Goal: Communication & Community: Answer question/provide support

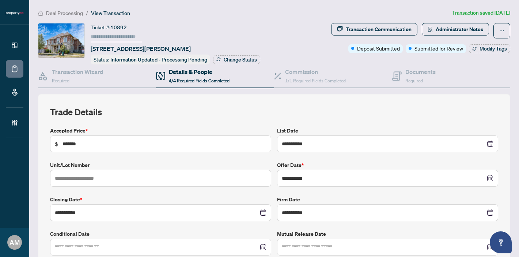
click at [80, 14] on span "Deal Processing" at bounding box center [64, 13] width 37 height 7
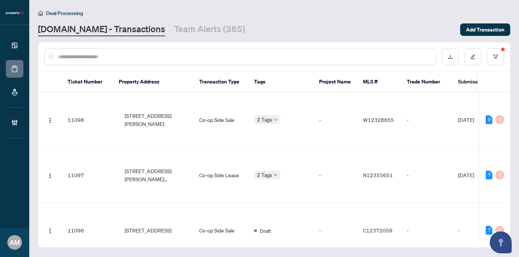
click at [129, 58] on input "text" at bounding box center [244, 57] width 372 height 8
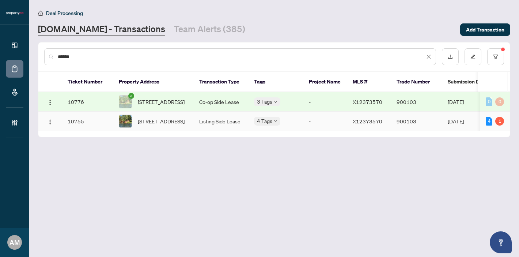
type input "******"
click at [225, 126] on td "Listing Side Lease" at bounding box center [220, 121] width 55 height 19
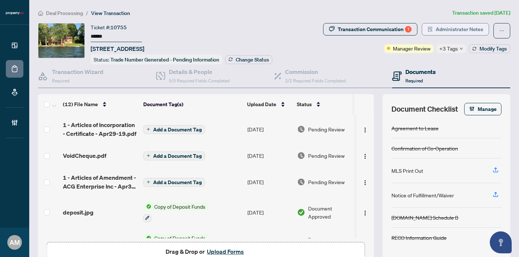
click at [461, 34] on span "Administrator Notes" at bounding box center [460, 29] width 48 height 12
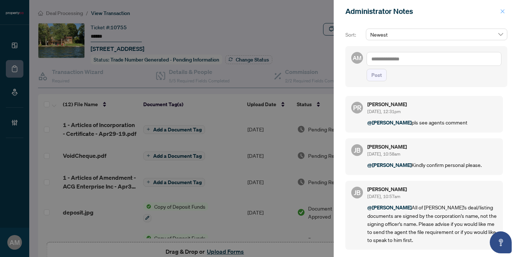
click at [501, 11] on icon "close" at bounding box center [502, 11] width 5 height 5
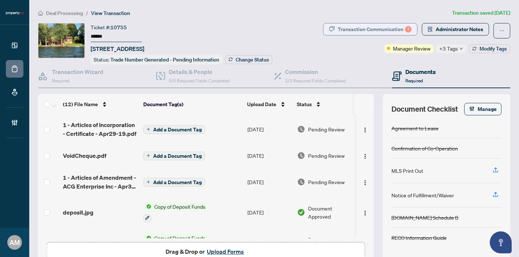
click at [390, 29] on div "Transaction Communication 1" at bounding box center [375, 29] width 74 height 12
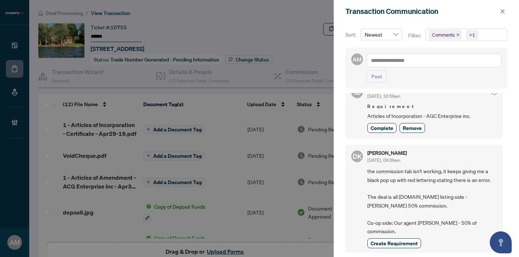
scroll to position [1, 0]
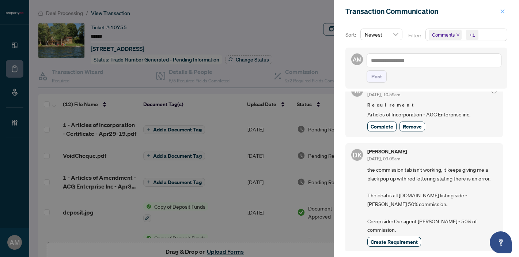
click at [501, 11] on icon "close" at bounding box center [502, 11] width 5 height 5
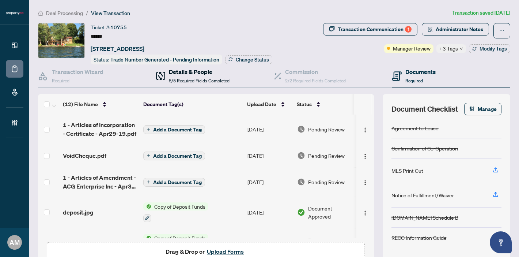
click at [184, 76] on div "Details & People 5/5 Required Fields Completed" at bounding box center [199, 75] width 61 height 17
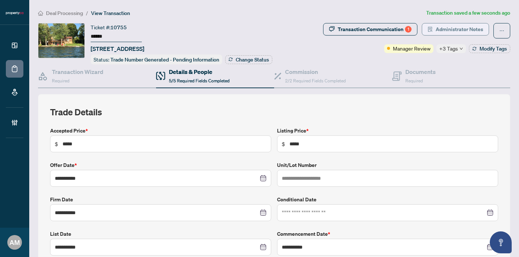
click at [448, 27] on span "Administrator Notes" at bounding box center [460, 29] width 48 height 12
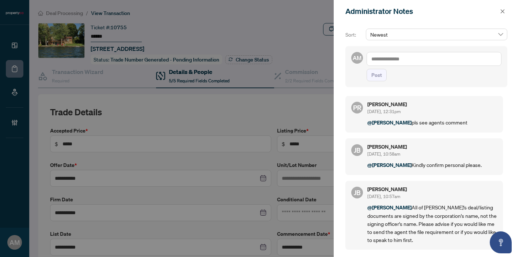
click at [419, 58] on textarea at bounding box center [434, 59] width 135 height 14
click at [504, 10] on icon "close" at bounding box center [503, 11] width 4 height 4
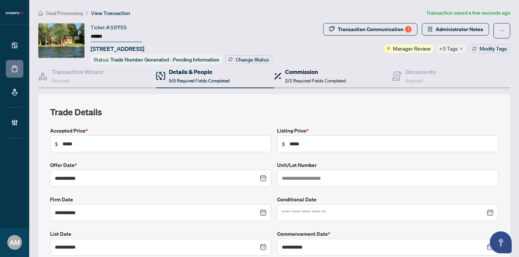
click at [305, 73] on h4 "Commission" at bounding box center [315, 71] width 61 height 9
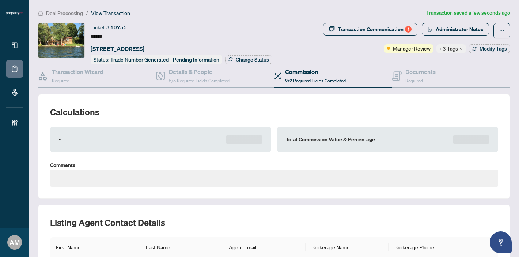
type textarea "**********"
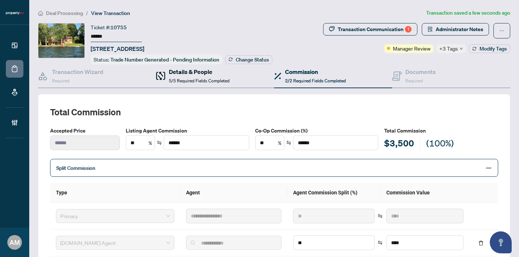
click at [189, 74] on h4 "Details & People" at bounding box center [199, 71] width 61 height 9
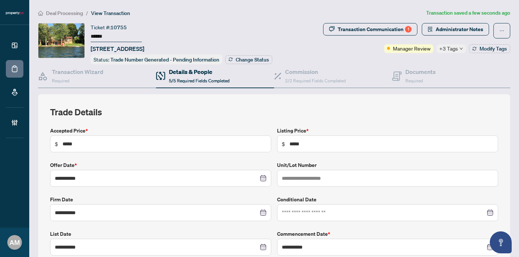
click at [419, 72] on h4 "Documents" at bounding box center [421, 71] width 30 height 9
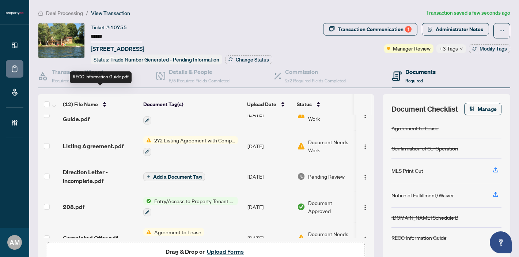
scroll to position [238, 0]
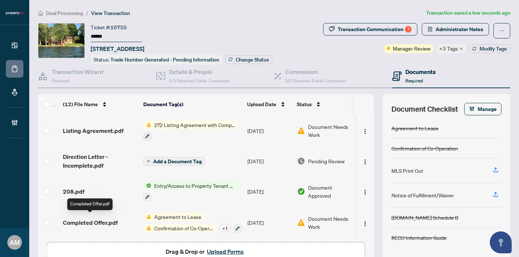
click at [106, 220] on span "Completed Offer.pdf" at bounding box center [90, 222] width 55 height 9
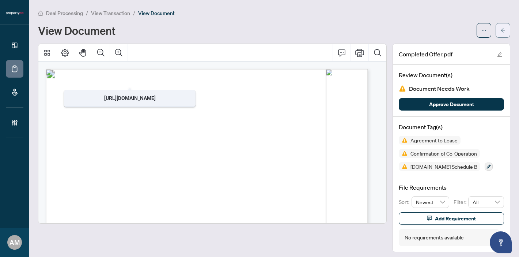
click at [501, 31] on icon "arrow-left" at bounding box center [503, 30] width 5 height 5
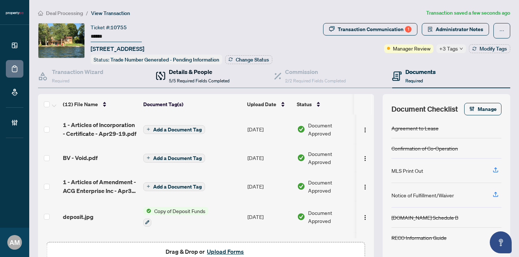
click at [203, 78] on span "5/5 Required Fields Completed" at bounding box center [199, 80] width 61 height 5
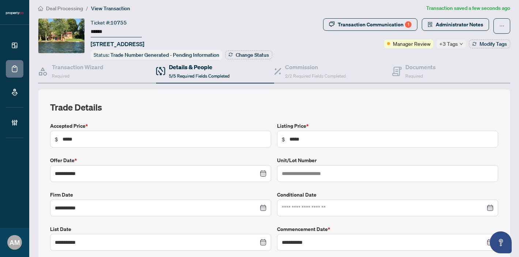
scroll to position [14, 0]
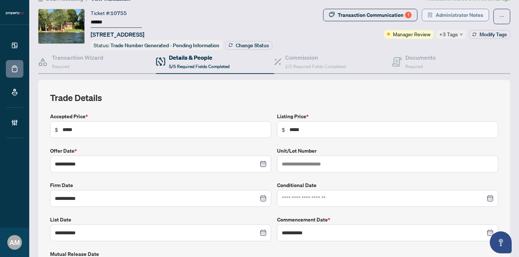
click at [456, 14] on span "Administrator Notes" at bounding box center [460, 15] width 48 height 12
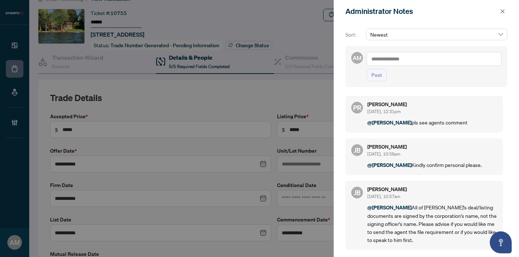
click at [406, 54] on textarea at bounding box center [434, 59] width 135 height 14
click at [403, 63] on span "[PERSON_NAME]" at bounding box center [426, 64] width 79 height 7
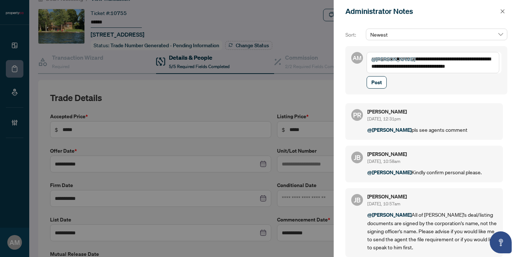
paste textarea "**********"
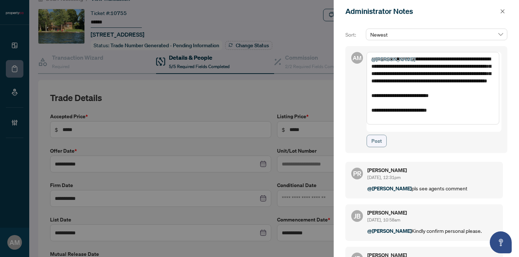
type textarea "**********"
click at [377, 135] on span "Post" at bounding box center [377, 141] width 11 height 12
